Goal: Book appointment/travel/reservation

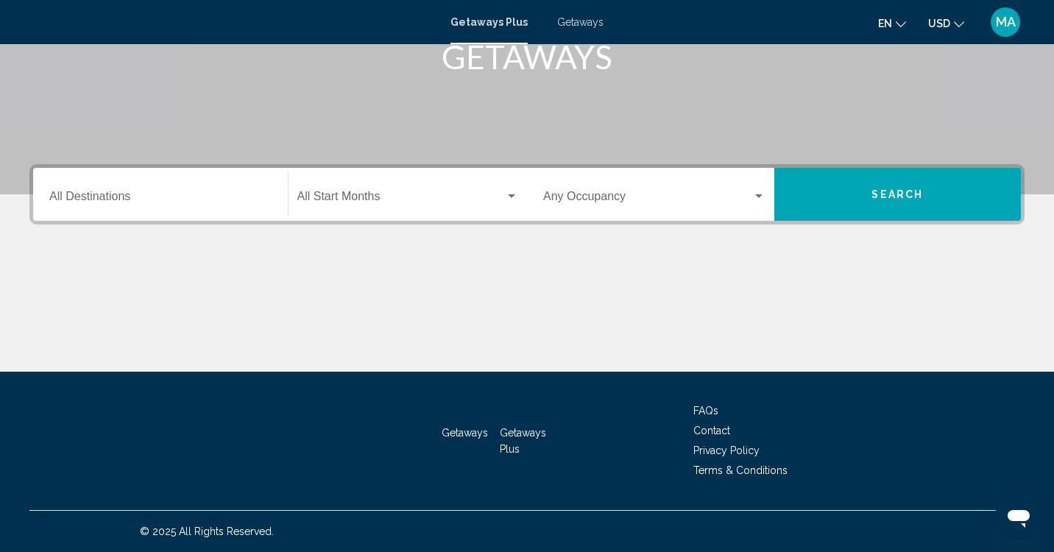
scroll to position [247, 0]
click at [389, 186] on div "Start Month All Start Months" at bounding box center [407, 194] width 221 height 46
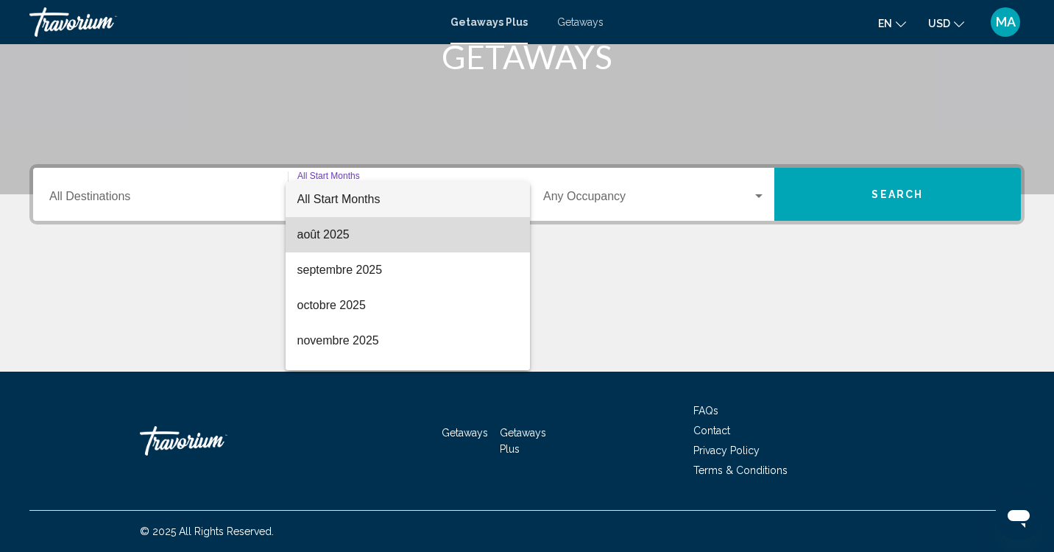
click at [361, 238] on span "août 2025" at bounding box center [407, 234] width 221 height 35
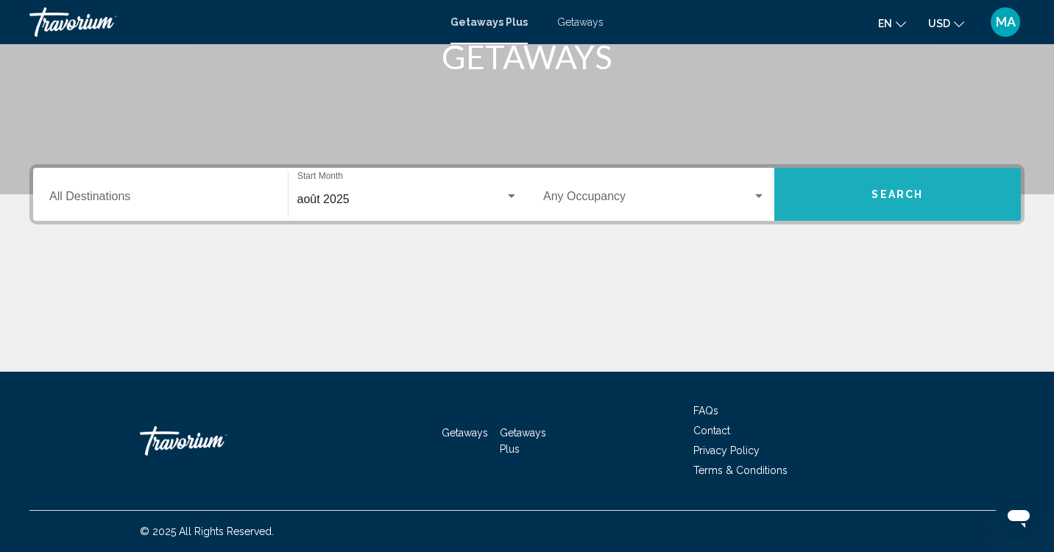
click at [884, 176] on button "Search" at bounding box center [897, 194] width 247 height 53
